Goal: Transaction & Acquisition: Subscribe to service/newsletter

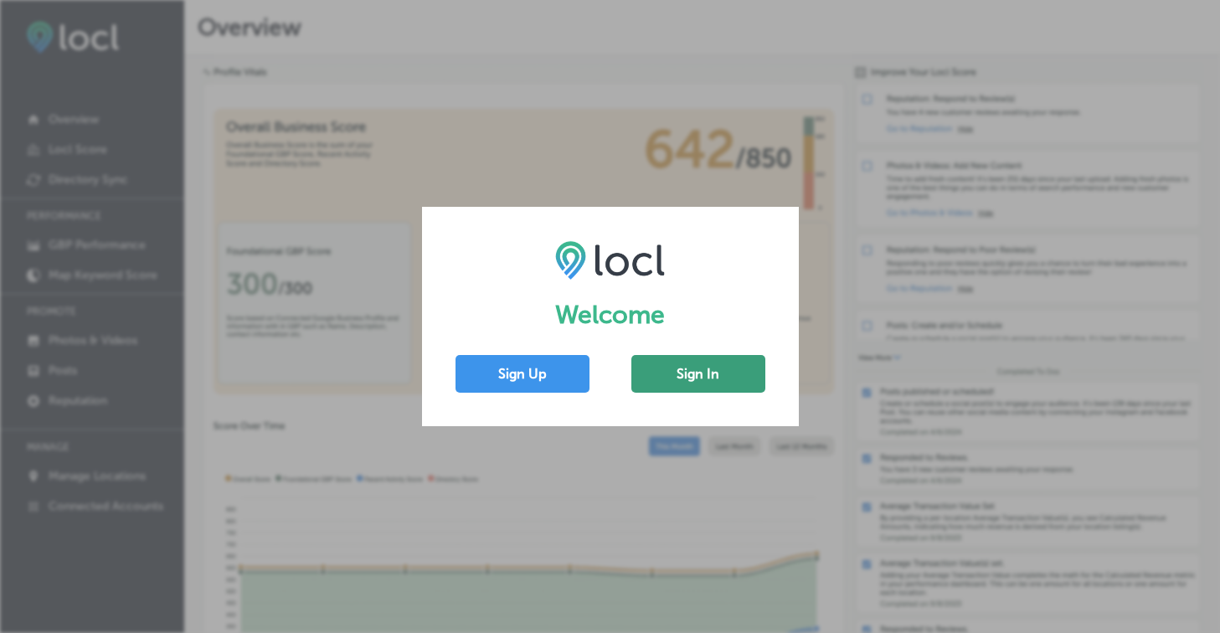
click at [683, 378] on button "Sign In" at bounding box center [698, 374] width 134 height 38
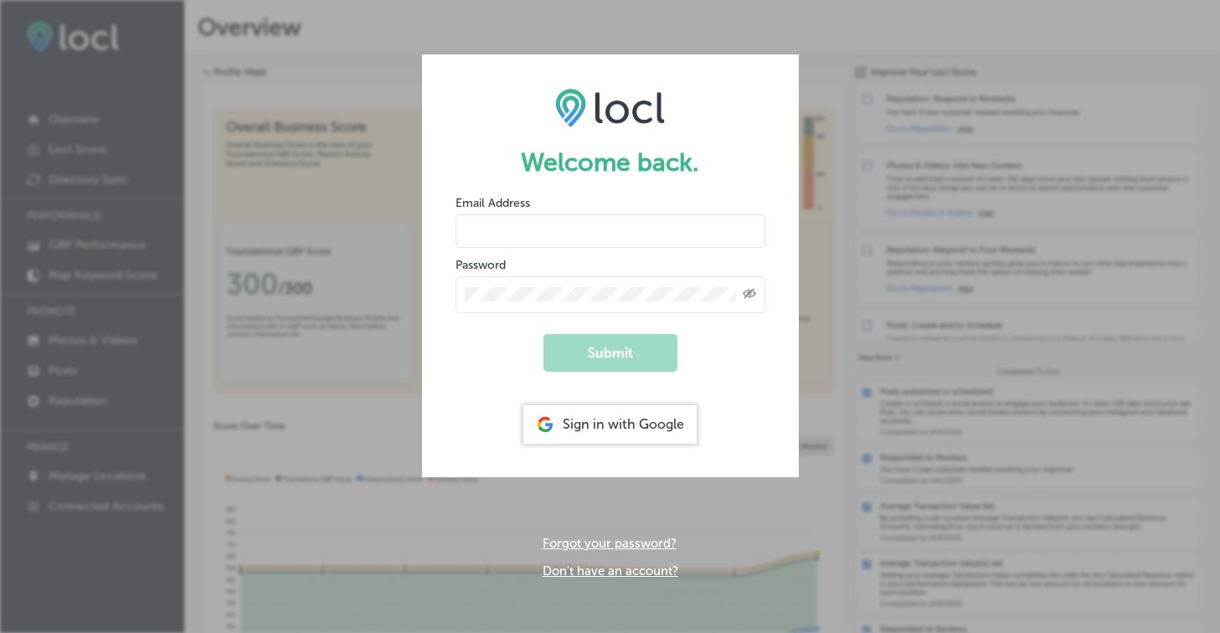
click at [532, 223] on input "email" at bounding box center [610, 230] width 310 height 33
paste input "[EMAIL_ADDRESS][DOMAIN_NAME]"
type input "[EMAIL_ADDRESS][DOMAIN_NAME]"
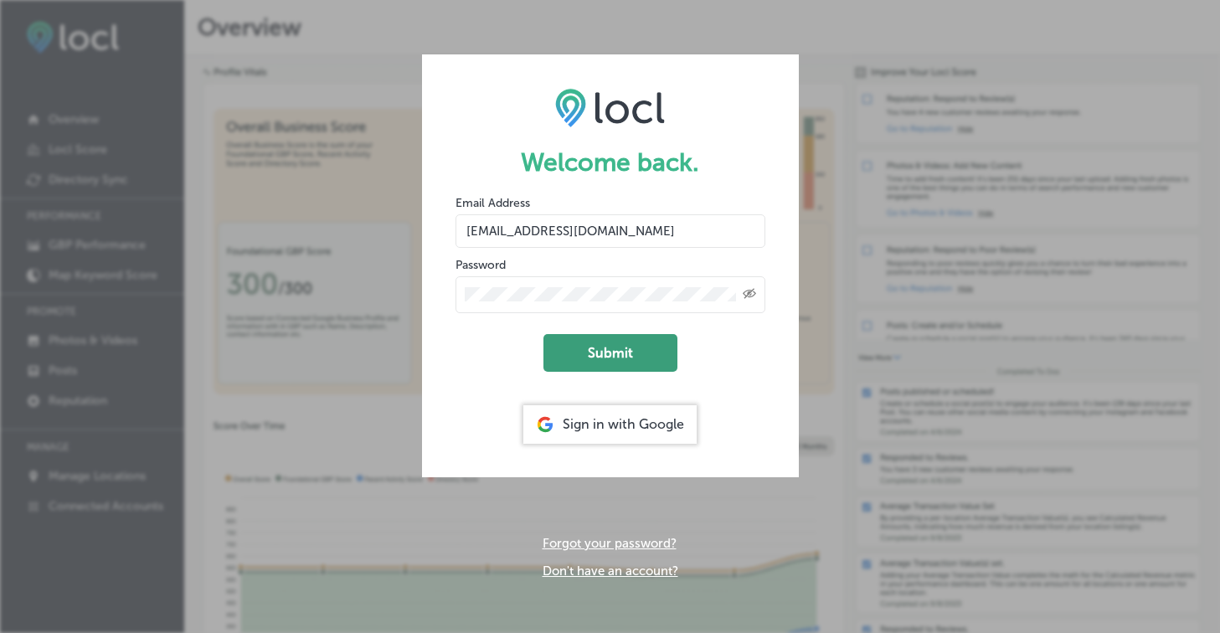
click at [601, 350] on button "Submit" at bounding box center [610, 353] width 134 height 38
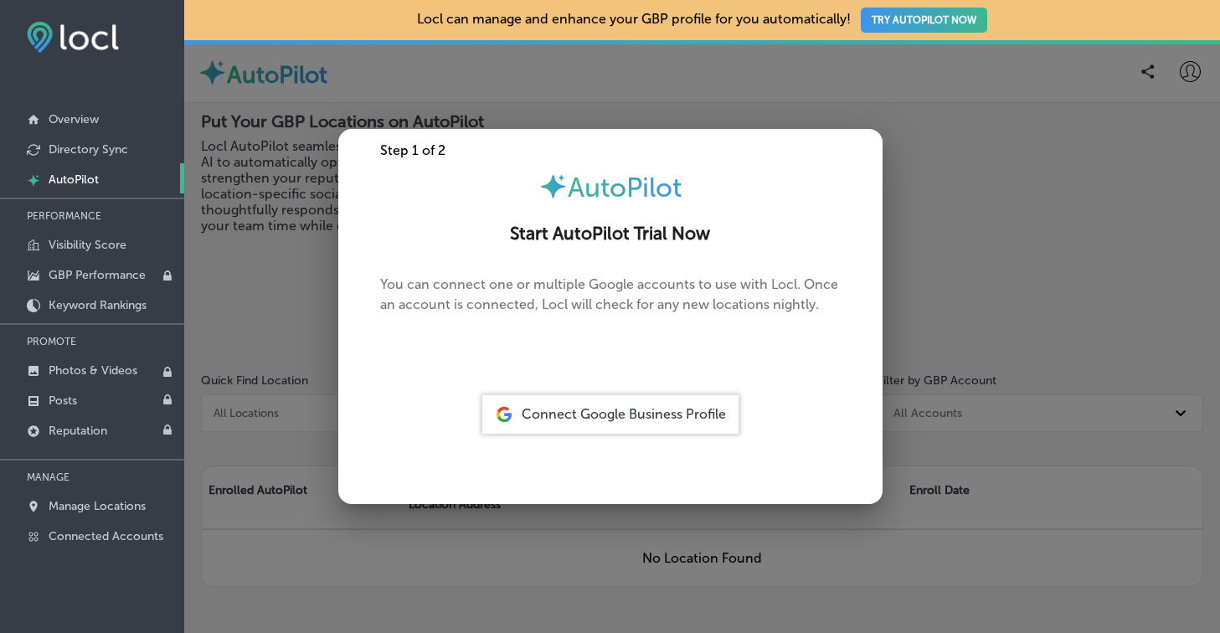
click at [550, 406] on span "Connect Google Business Profile" at bounding box center [623, 414] width 204 height 16
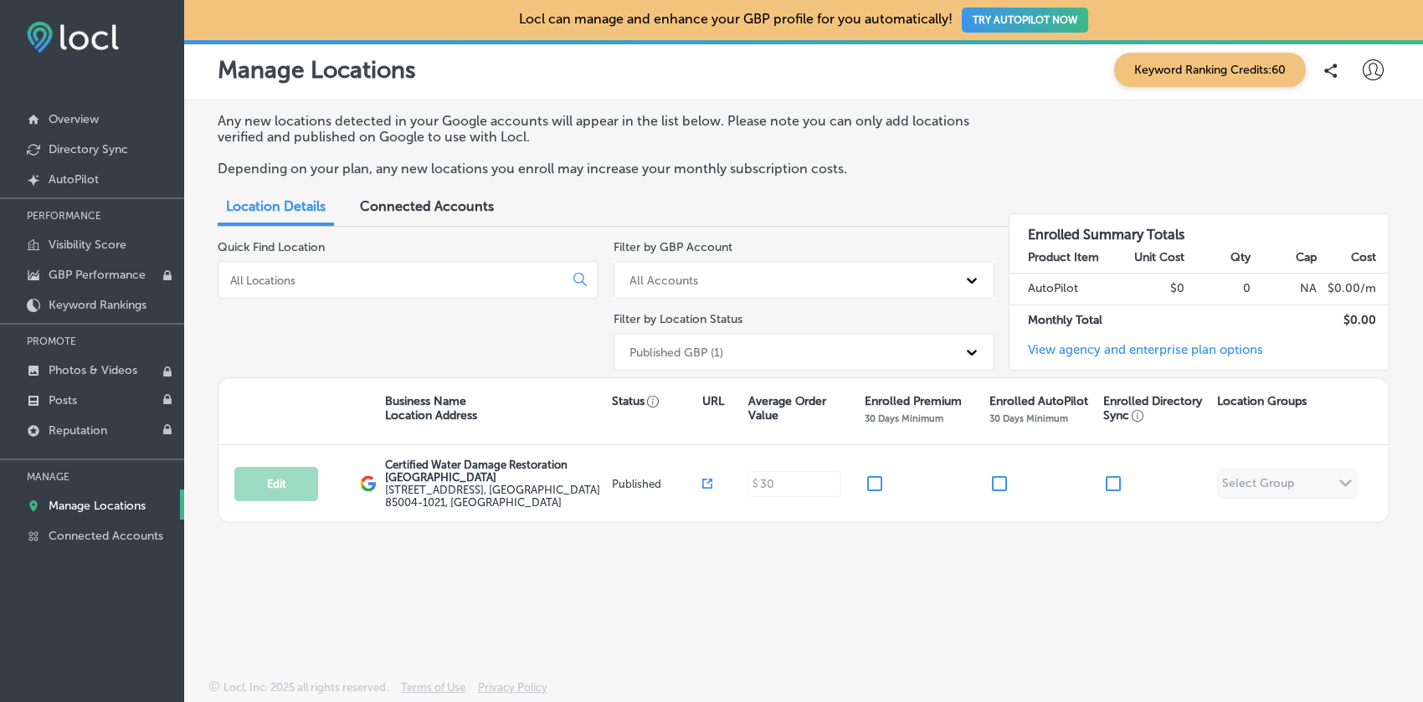
click at [984, 24] on button "TRY AUTOPILOT NOW" at bounding box center [1025, 20] width 126 height 25
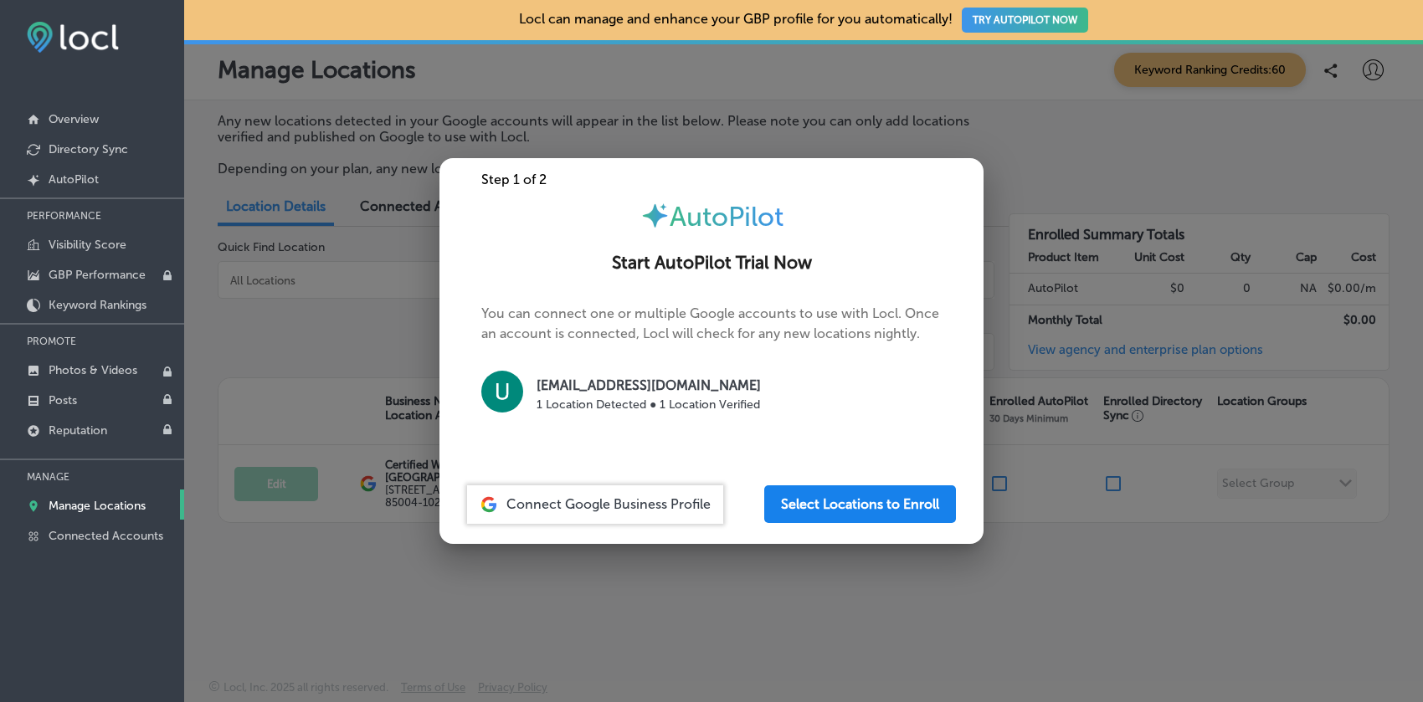
click at [804, 503] on button "Select Locations to Enroll" at bounding box center [860, 505] width 192 height 38
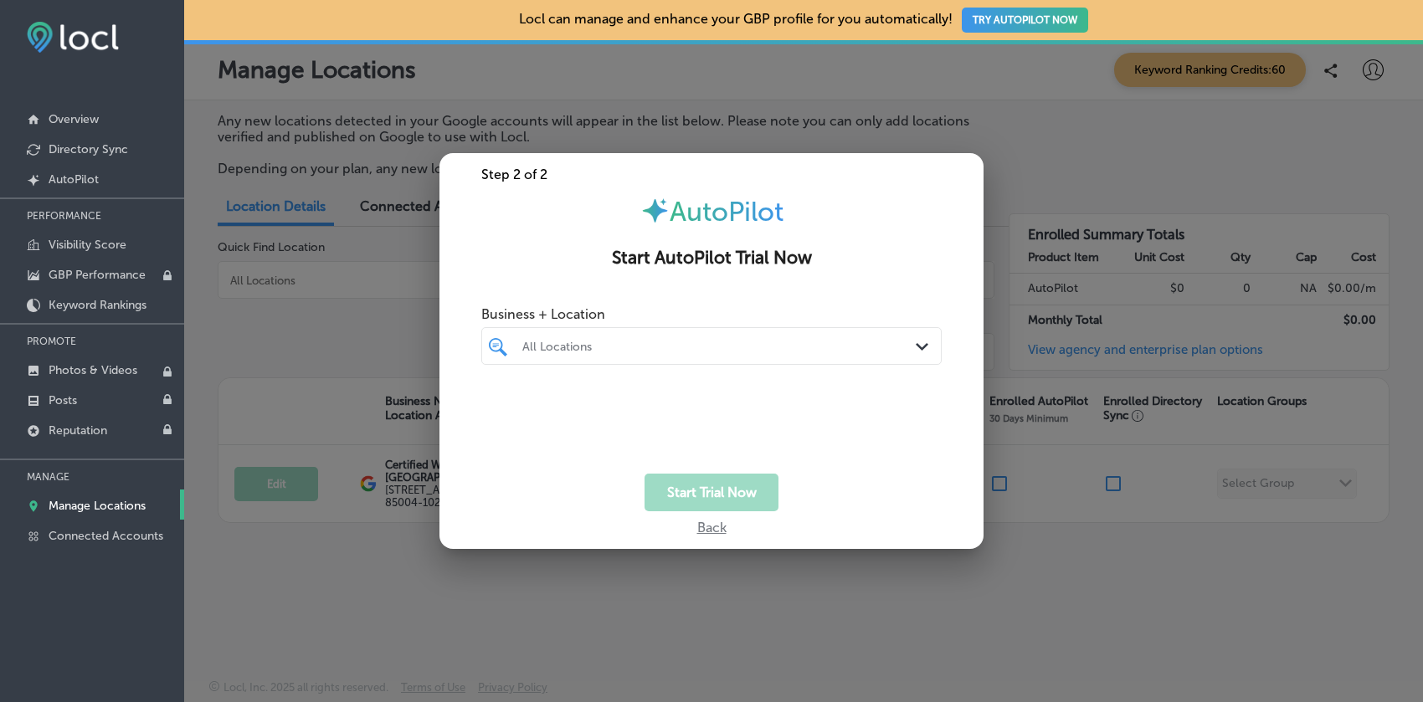
click at [617, 355] on div at bounding box center [692, 346] width 343 height 23
click at [535, 488] on div "Start Trial Now" at bounding box center [711, 493] width 544 height 38
click at [700, 528] on div "Back" at bounding box center [711, 523] width 544 height 24
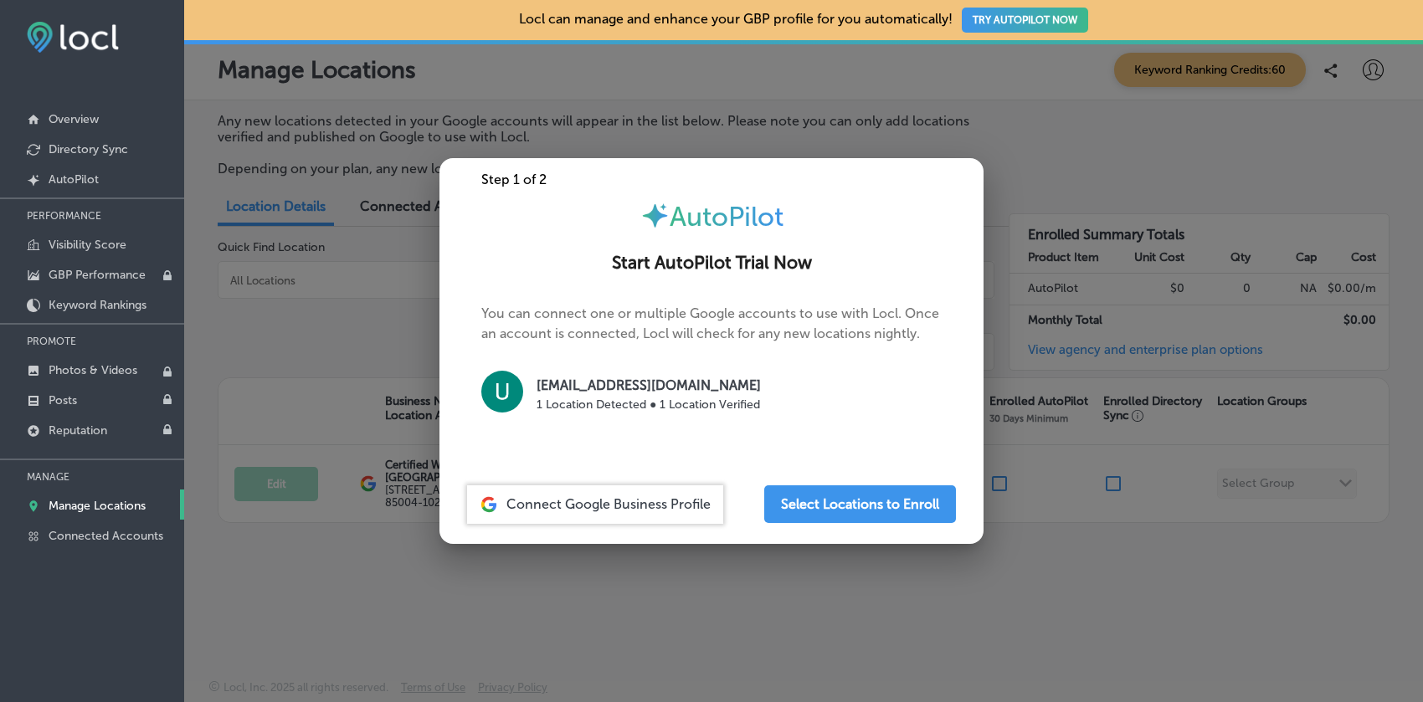
click at [668, 590] on div at bounding box center [711, 351] width 1423 height 702
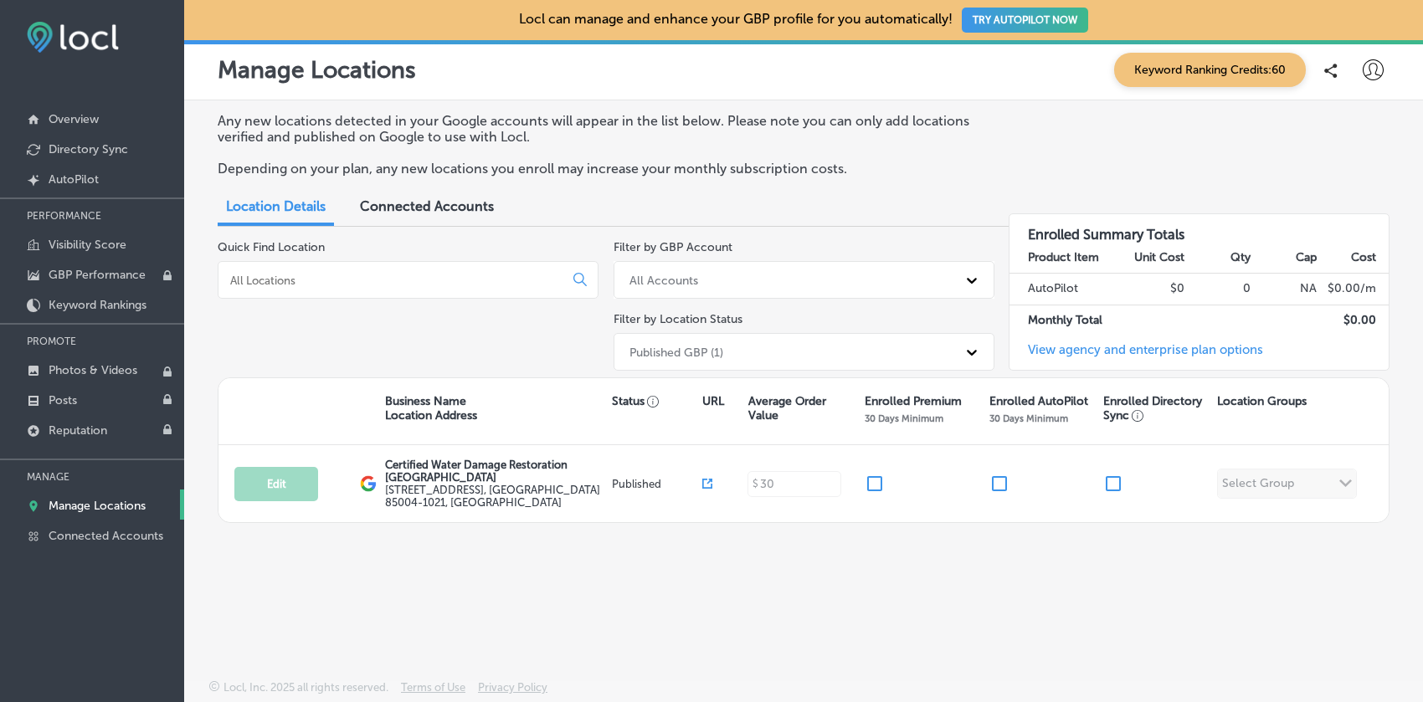
click at [1219, 71] on icon at bounding box center [1330, 71] width 13 height 14
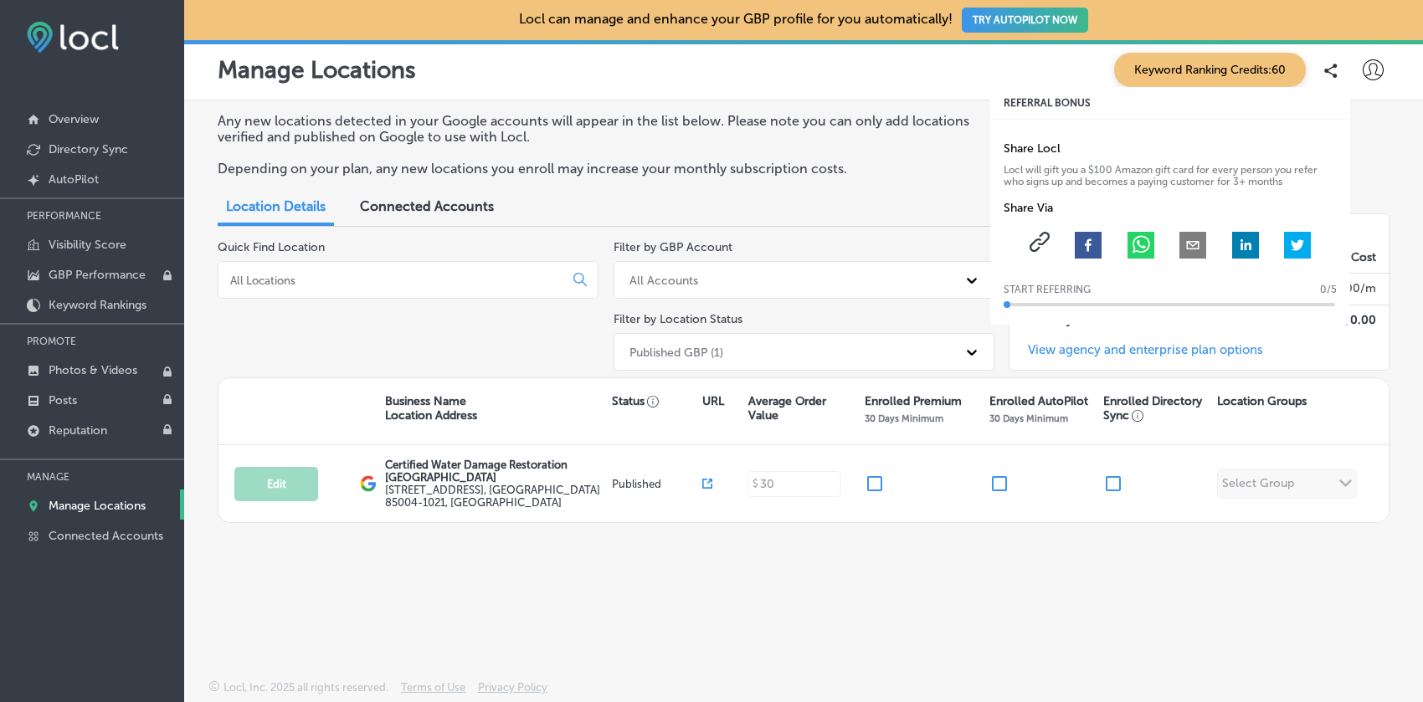
click at [1219, 67] on icon at bounding box center [1330, 71] width 13 height 14
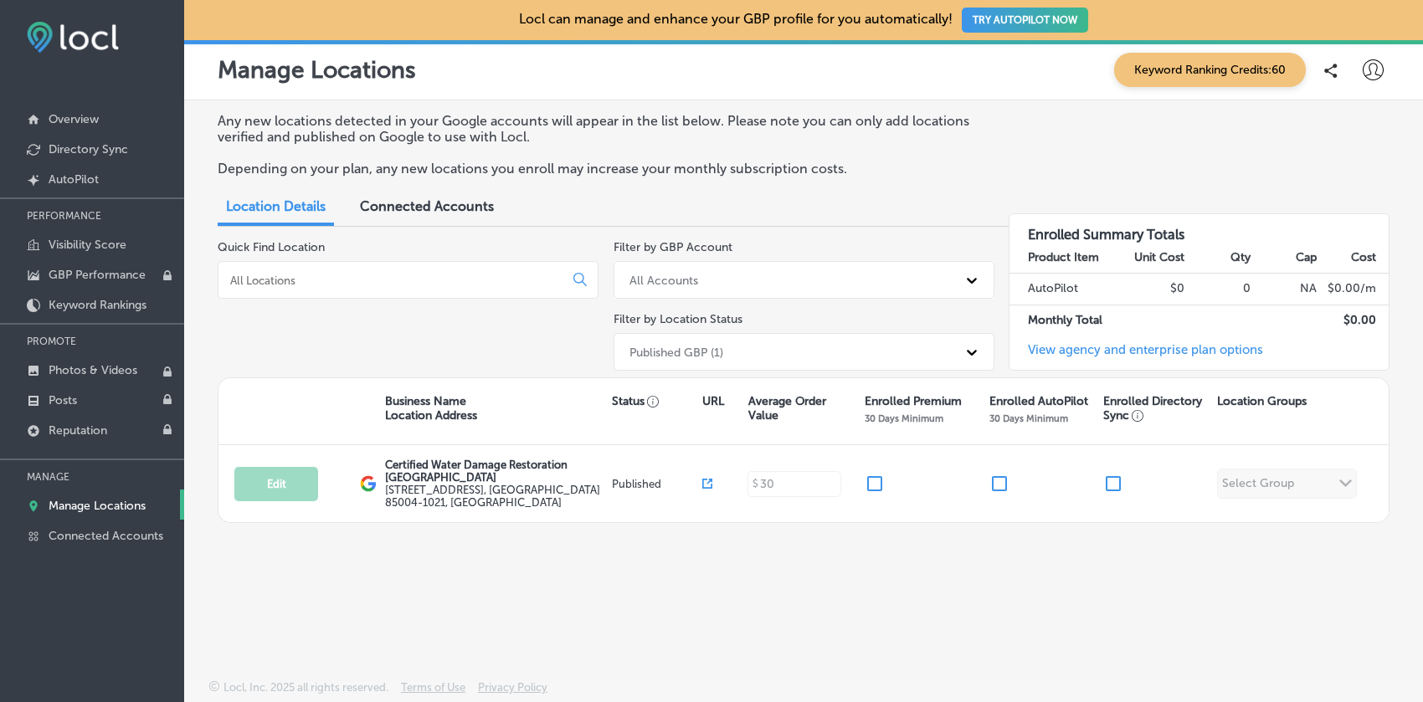
click at [1219, 60] on div at bounding box center [1372, 70] width 33 height 33
click at [1219, 125] on p "My Account" at bounding box center [1349, 131] width 75 height 20
select select "US"
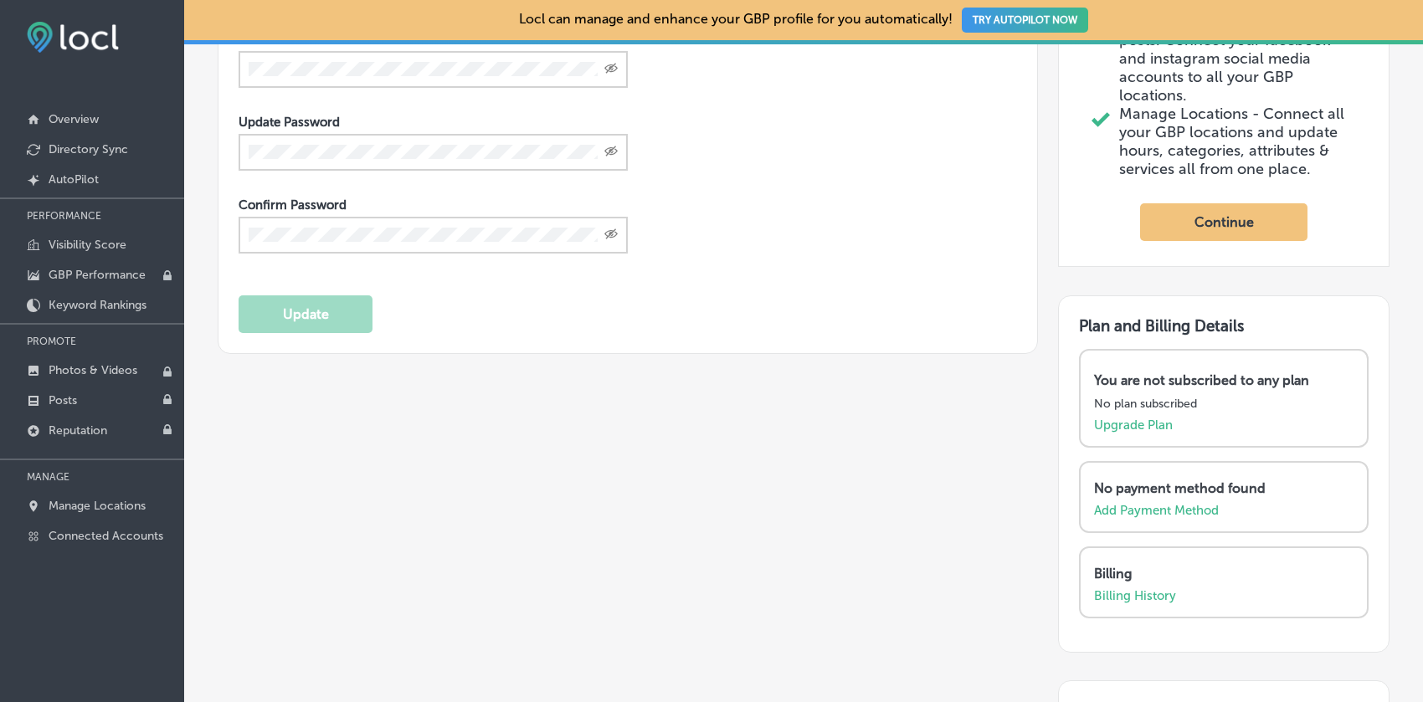
scroll to position [486, 0]
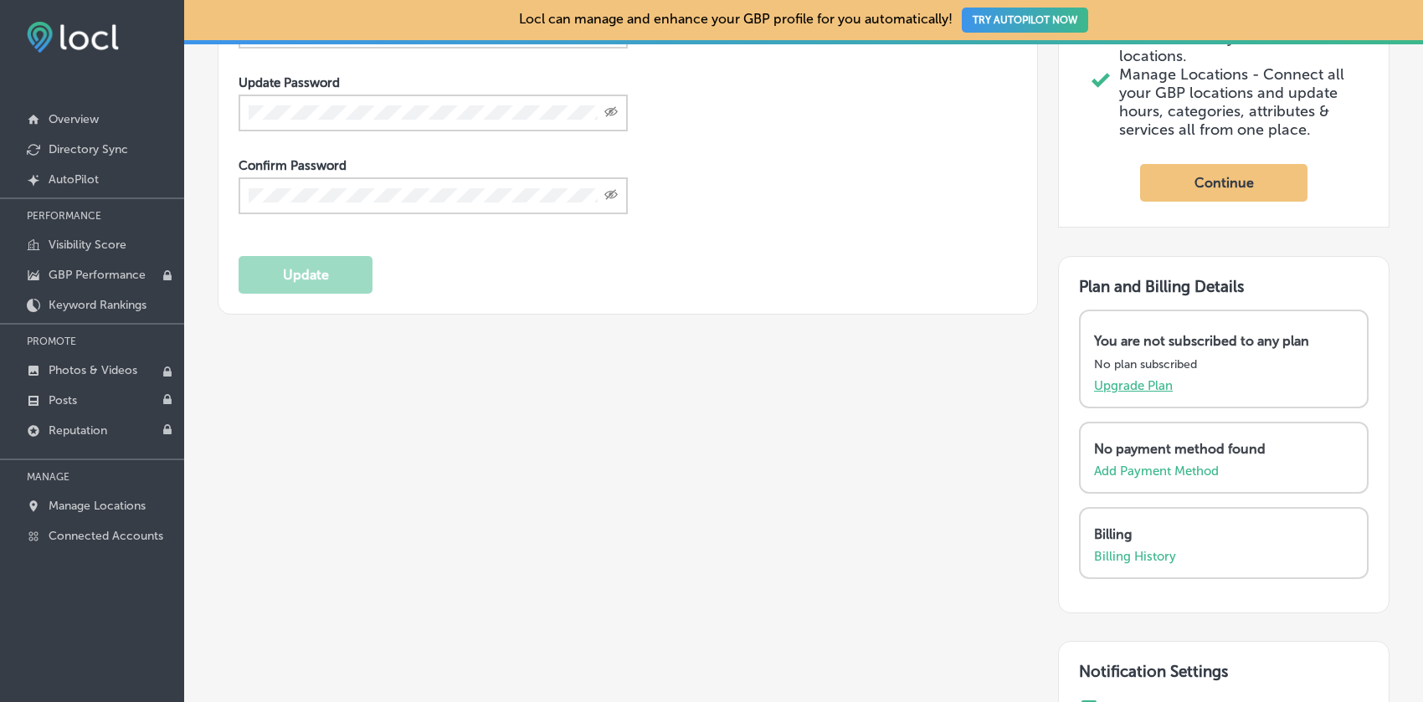
click at [1139, 393] on p "Upgrade Plan" at bounding box center [1133, 385] width 79 height 15
